Goal: Information Seeking & Learning: Learn about a topic

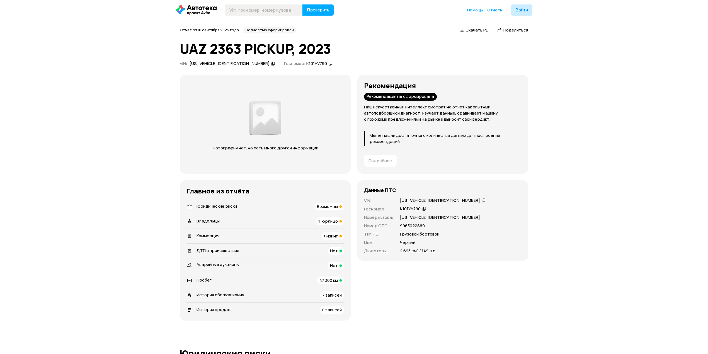
scroll to position [168, 0]
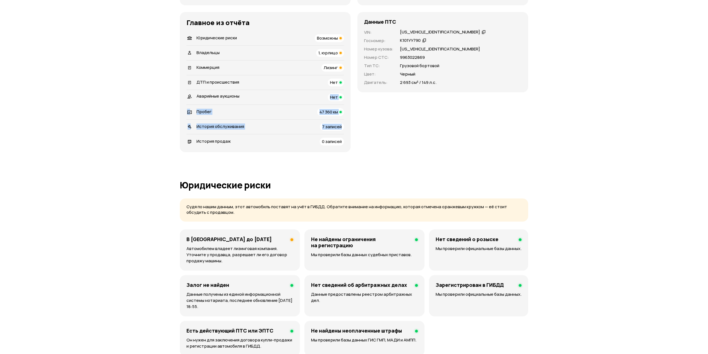
drag, startPoint x: 339, startPoint y: 120, endPoint x: 349, endPoint y: 134, distance: 17.6
click at [349, 134] on div "Главное из отчёта   Юридические риски Возможны   Владельцы 1, юрлицо   Коммерци…" at bounding box center [265, 82] width 171 height 140
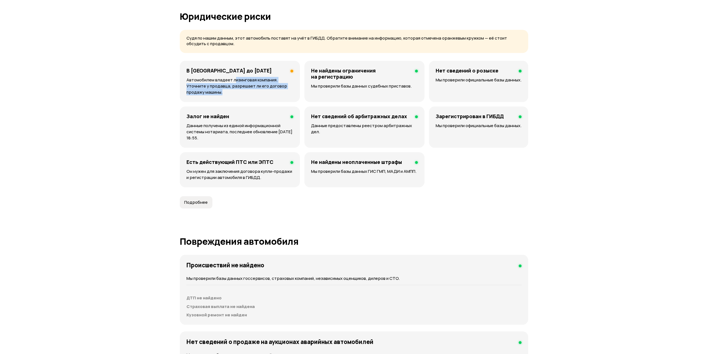
drag, startPoint x: 235, startPoint y: 83, endPoint x: 276, endPoint y: 96, distance: 42.6
click at [276, 95] on p "Автомобилем владеет лизинговая компания. Уточните у продавца, разрешает ли его …" at bounding box center [240, 86] width 107 height 18
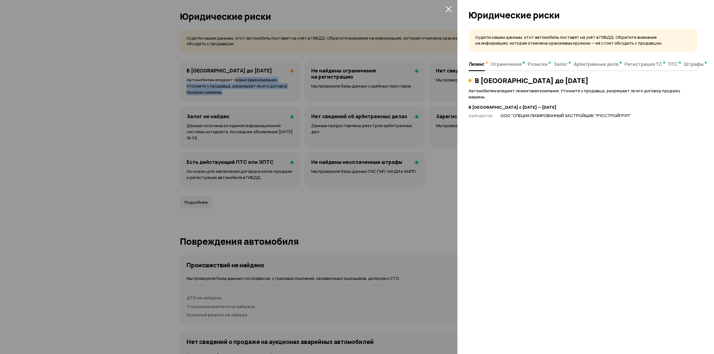
click at [80, 113] on div at bounding box center [357, 177] width 714 height 354
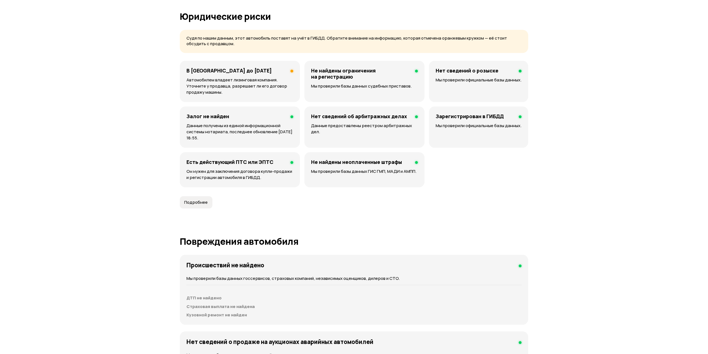
scroll to position [0, 0]
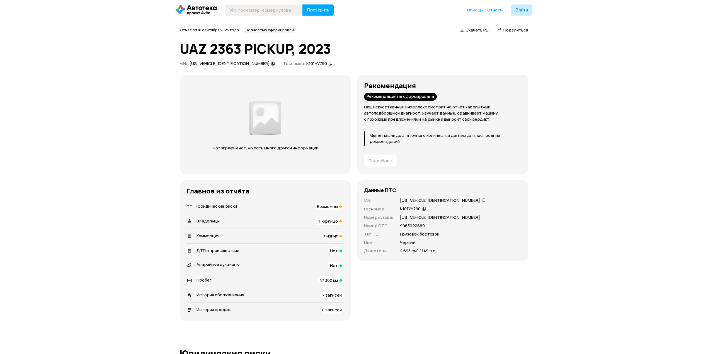
click at [461, 138] on div "Рекомендация Рекомендация не сформирована Наш искусственный интеллект смотрит н…" at bounding box center [443, 124] width 158 height 85
click at [472, 142] on p "Мы не нашли достаточного количества данных для построения рекомендаций" at bounding box center [446, 138] width 152 height 12
drag, startPoint x: 500, startPoint y: 150, endPoint x: 428, endPoint y: 122, distance: 77.5
click at [433, 126] on div "Рекомендация Рекомендация не сформирована Наш искусственный интеллект смотрит н…" at bounding box center [443, 124] width 158 height 85
drag, startPoint x: 435, startPoint y: 126, endPoint x: 513, endPoint y: 155, distance: 83.1
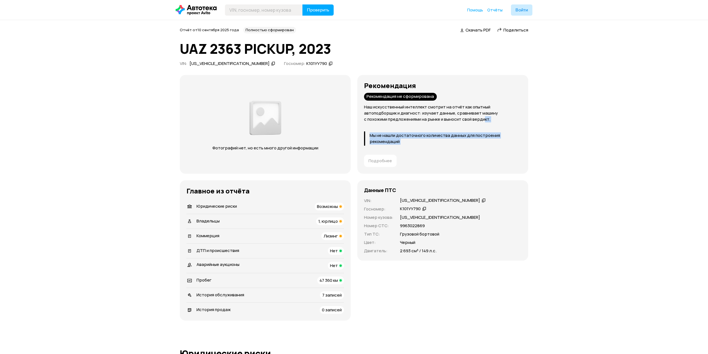
click at [513, 155] on div "Рекомендация Рекомендация не сформирована Наш искусственный интеллект смотрит н…" at bounding box center [443, 124] width 158 height 85
